Goal: Task Accomplishment & Management: Manage account settings

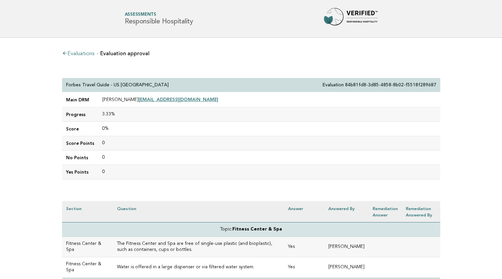
click at [74, 54] on link "Evaluations" at bounding box center [78, 53] width 32 height 5
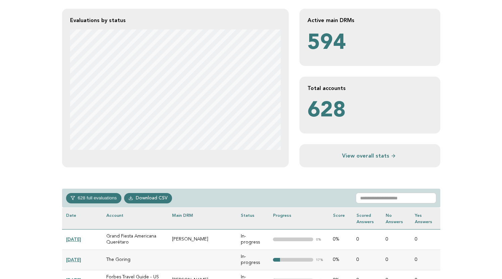
scroll to position [154, 0]
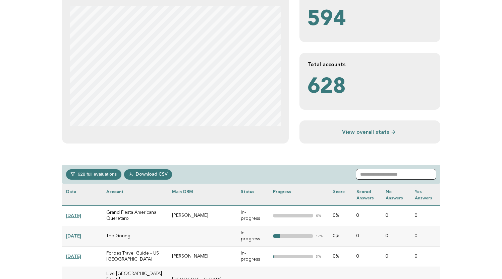
click at [378, 173] on input "text" at bounding box center [396, 174] width 80 height 11
paste input "**********"
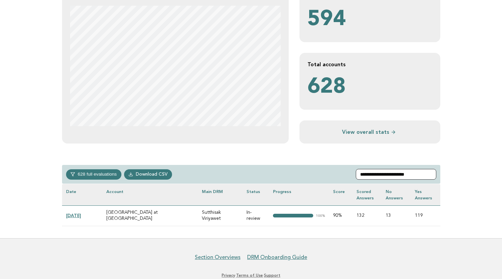
type input "**********"
click at [78, 213] on link "[DATE]" at bounding box center [73, 215] width 15 height 5
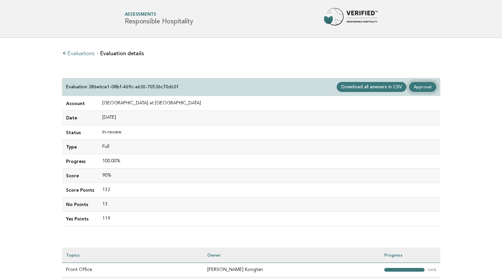
click at [427, 85] on link "Approval" at bounding box center [422, 87] width 27 height 10
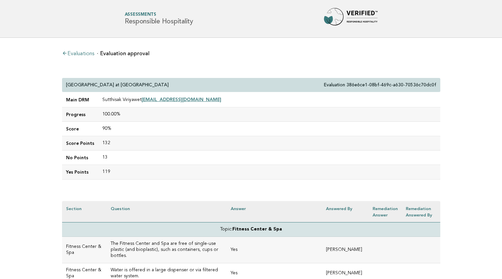
click at [66, 83] on p "[GEOGRAPHIC_DATA] at [GEOGRAPHIC_DATA]" at bounding box center [117, 85] width 103 height 6
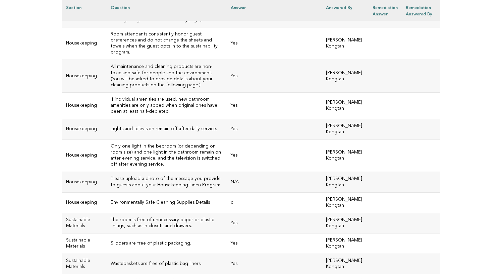
scroll to position [3095, 0]
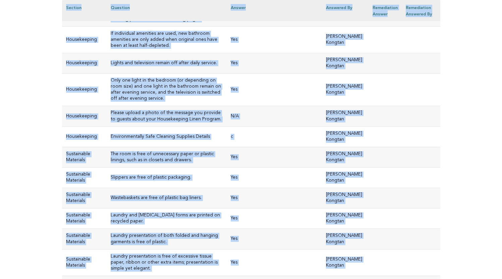
drag, startPoint x: 66, startPoint y: 83, endPoint x: 150, endPoint y: 118, distance: 91.2
copy div "Four Seasons Hotel Bangkok at Chao Phraya River Evaluation 386e6ce1-08bf-469c-a…"
